Goal: Find specific page/section: Find specific page/section

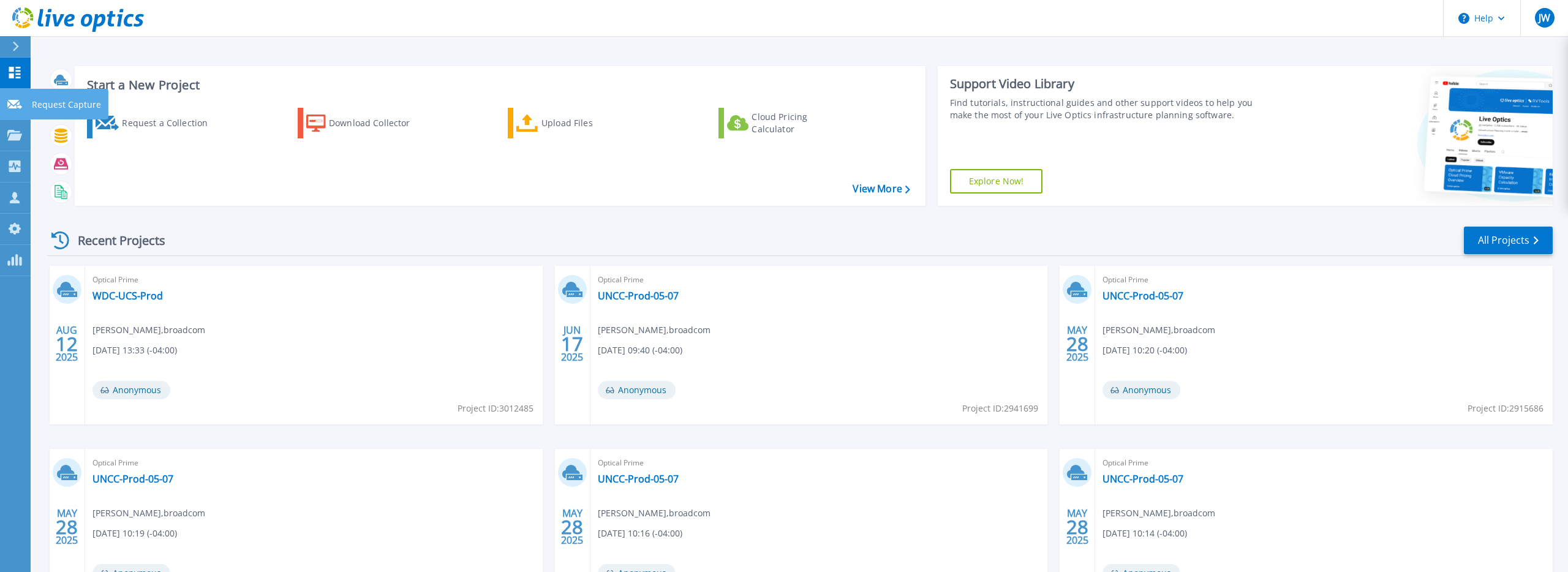
click at [19, 106] on icon at bounding box center [14, 104] width 15 height 9
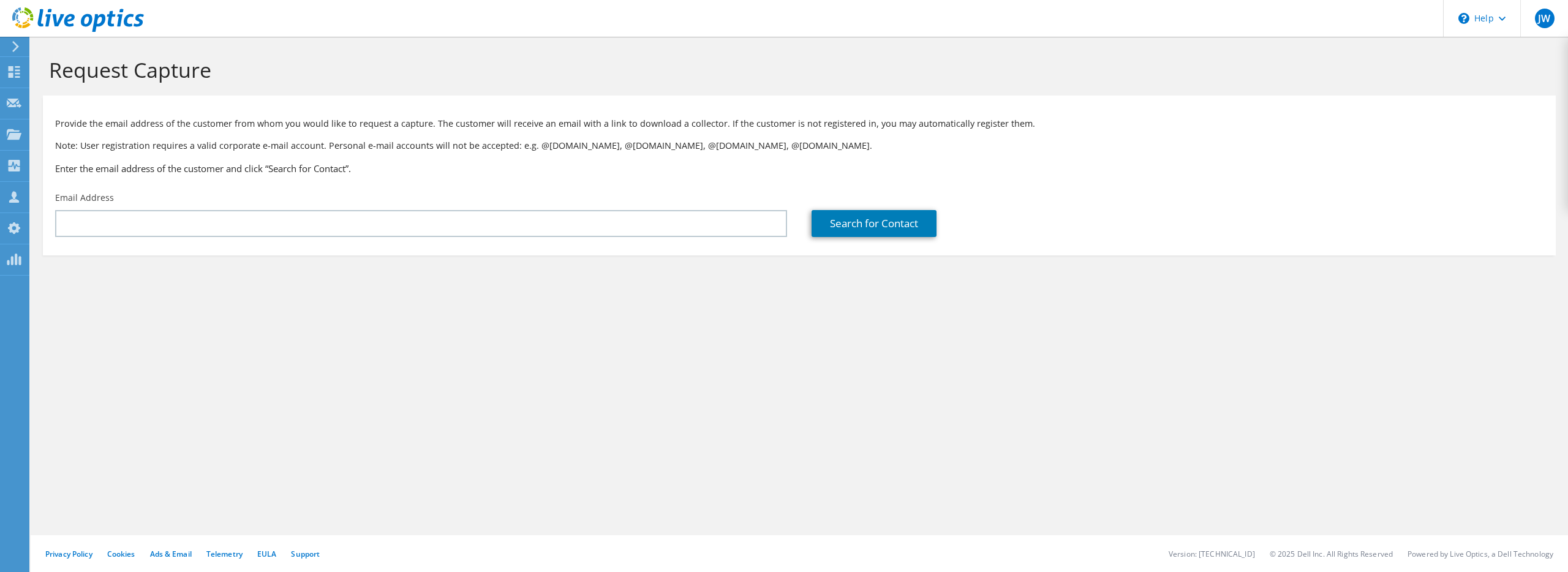
click at [17, 69] on icon at bounding box center [13, 72] width 15 height 12
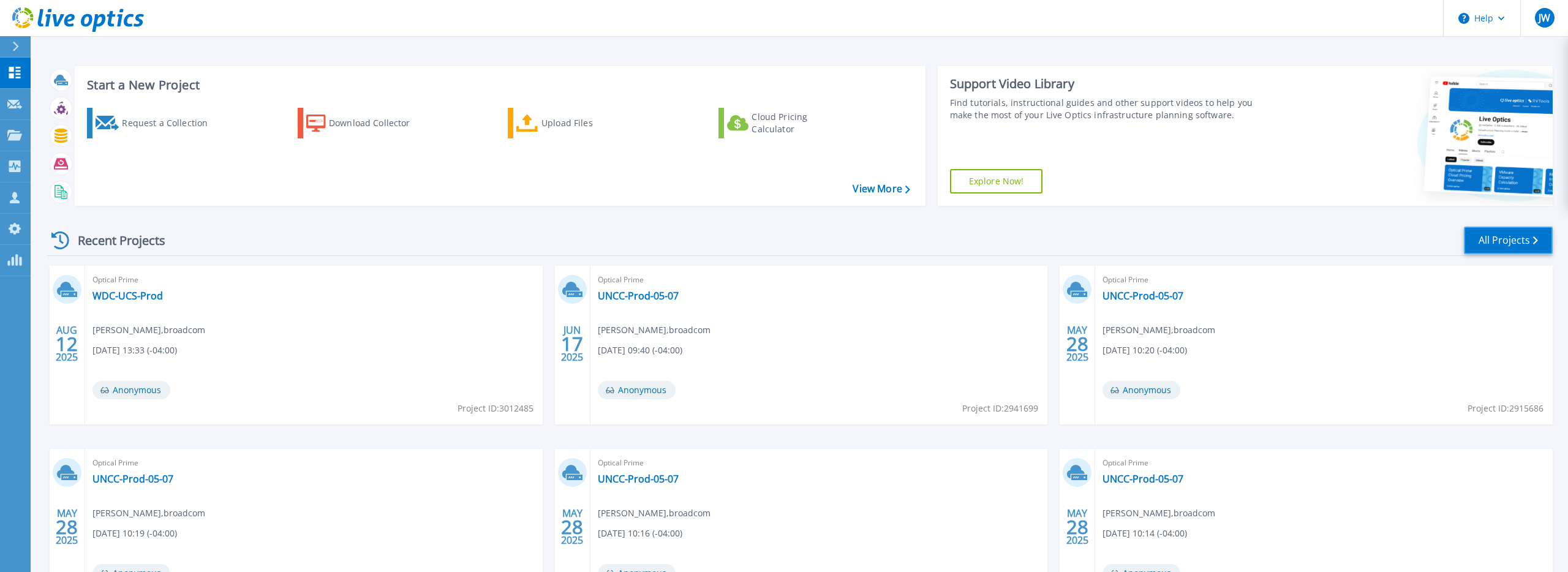
click at [1508, 244] on link "All Projects" at bounding box center [1508, 240] width 89 height 28
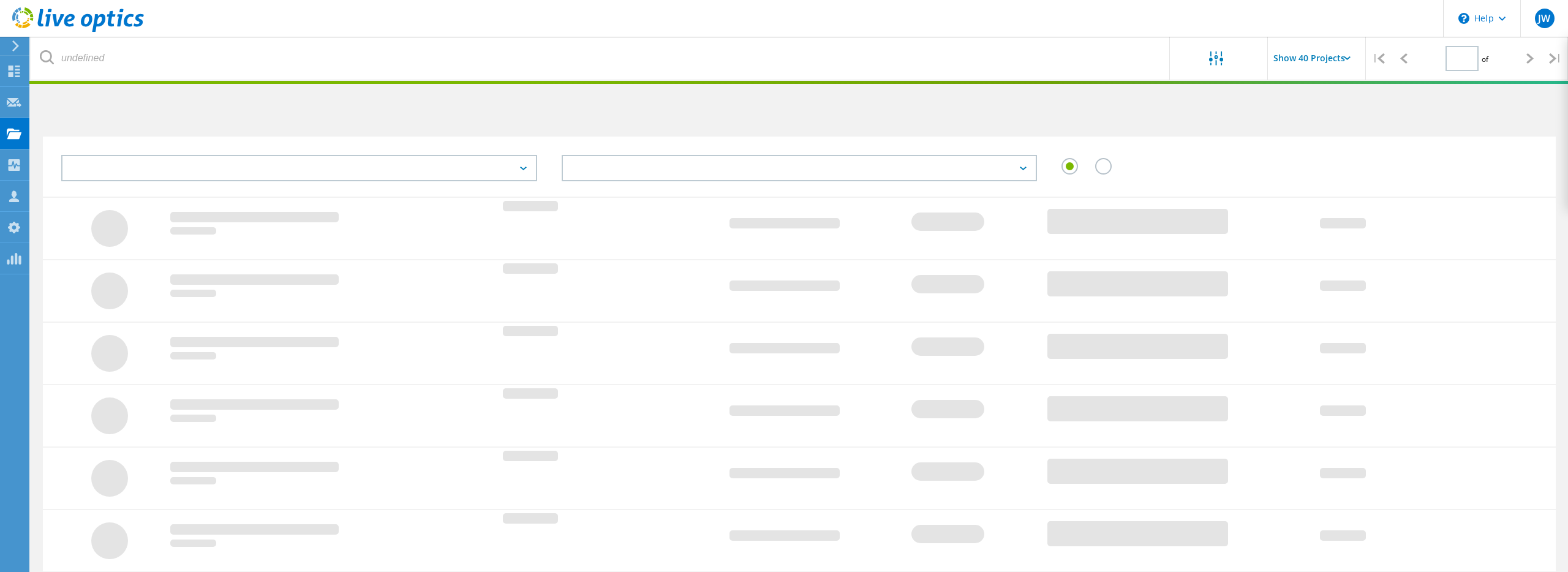
type input "1"
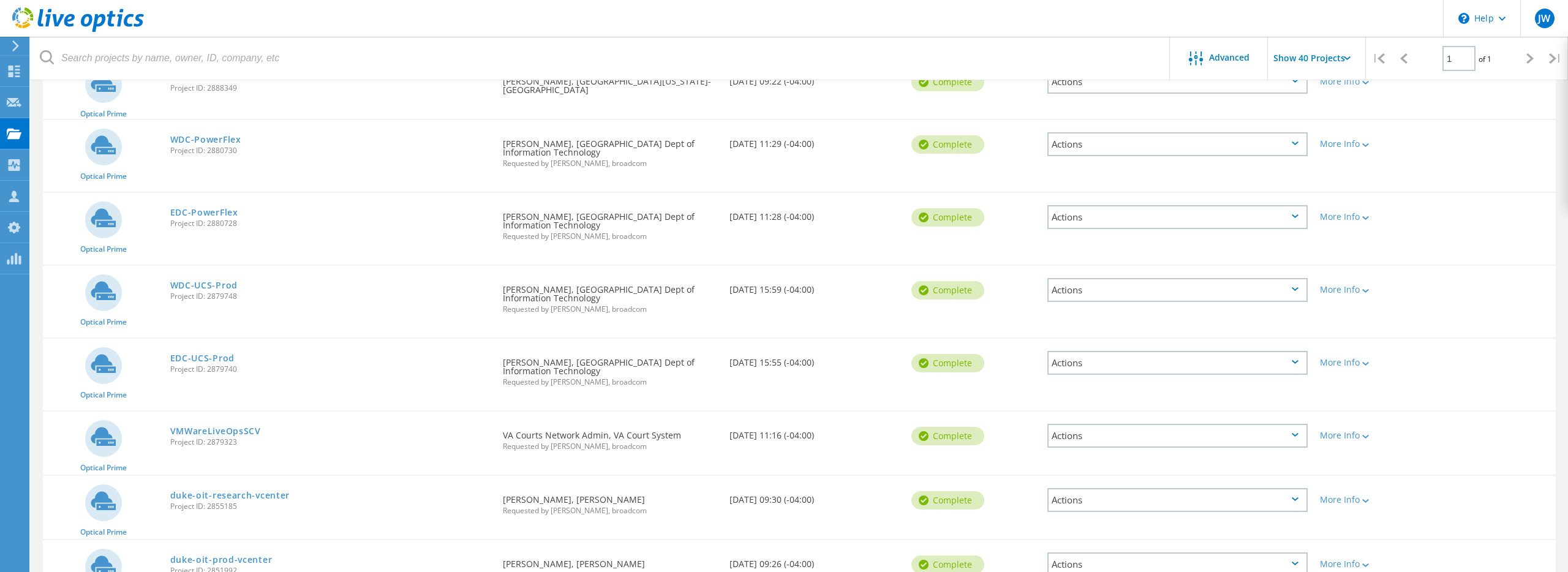
scroll to position [669, 0]
drag, startPoint x: 245, startPoint y: 344, endPoint x: 209, endPoint y: 345, distance: 36.0
click at [209, 365] on span "Project ID: 2879740" at bounding box center [330, 368] width 320 height 7
copy span "2879740"
